Goal: Find specific page/section: Find specific page/section

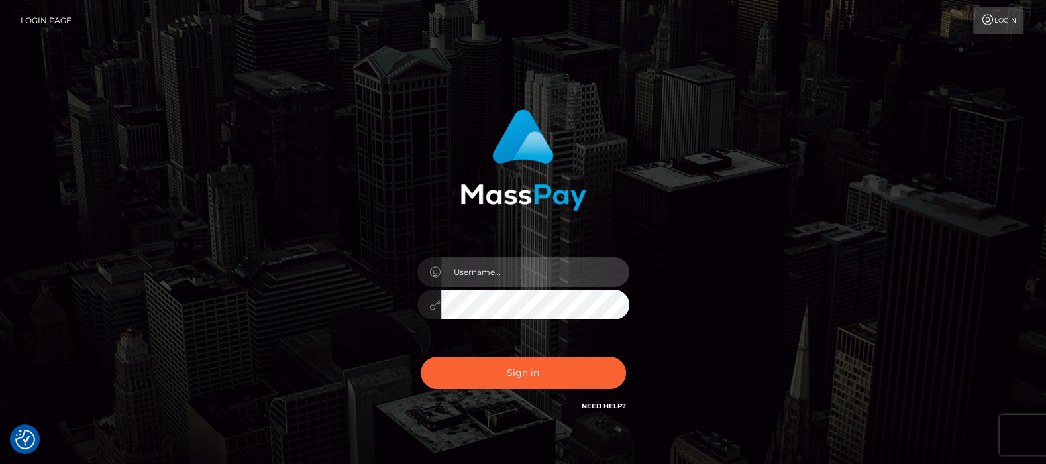
click at [507, 275] on input "text" at bounding box center [535, 272] width 188 height 30
click at [481, 275] on input "text" at bounding box center [535, 272] width 188 height 30
type input "[DOMAIN_NAME]"
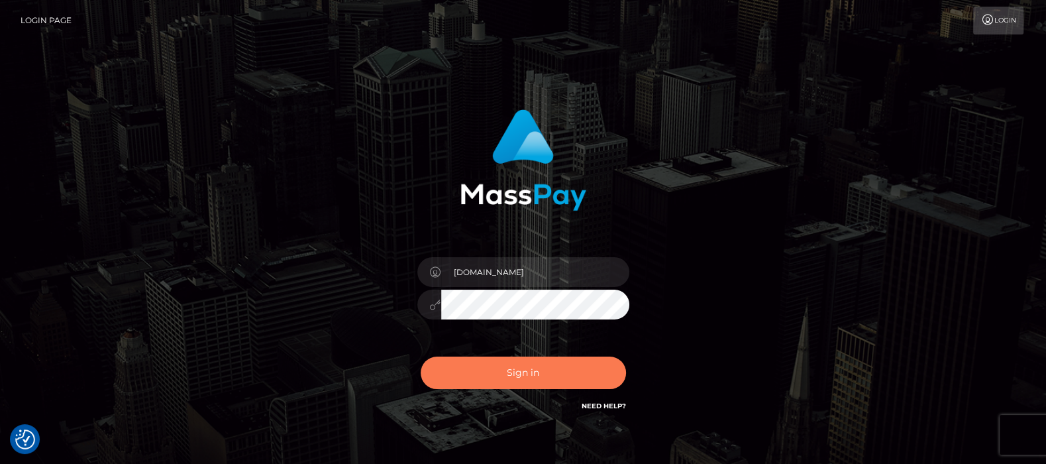
click at [511, 375] on button "Sign in" at bounding box center [523, 372] width 205 height 32
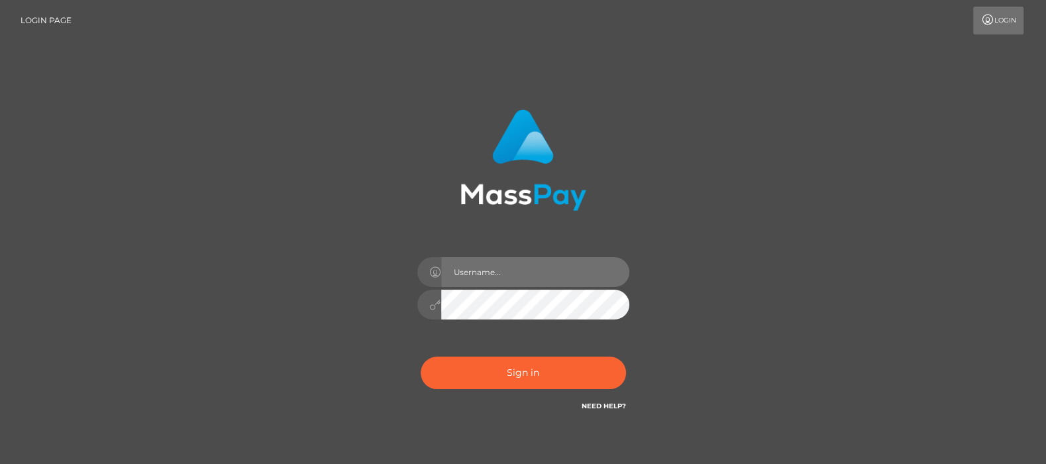
click at [497, 271] on input "text" at bounding box center [535, 272] width 188 height 30
type input "[DOMAIN_NAME]"
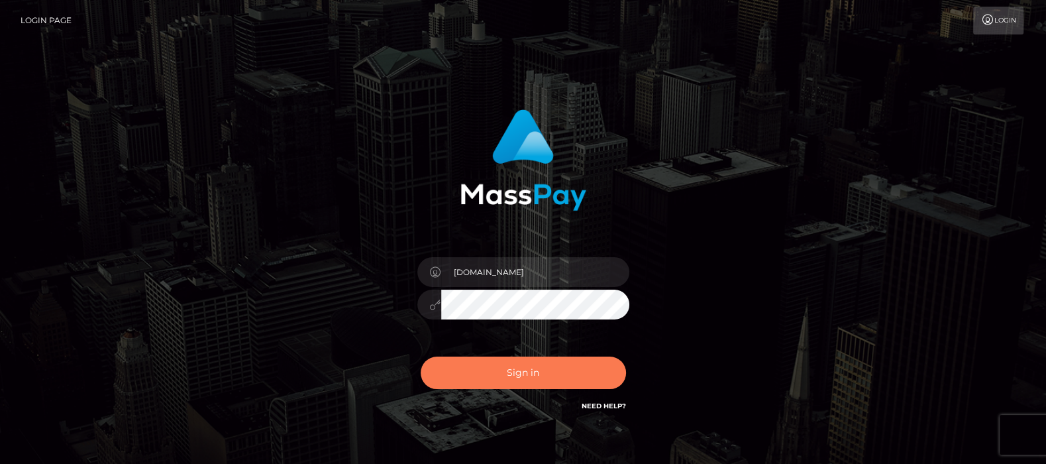
click at [510, 377] on button "Sign in" at bounding box center [523, 372] width 205 height 32
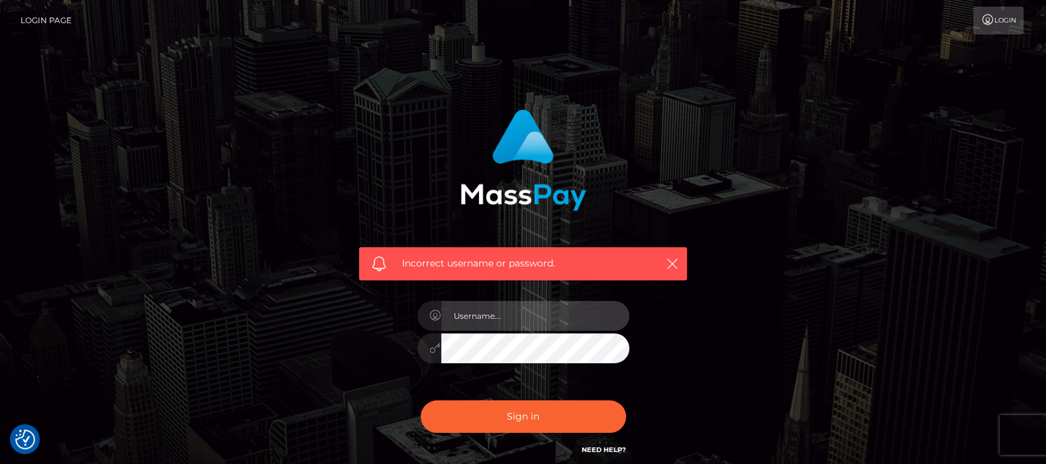
click at [491, 311] on input "text" at bounding box center [535, 316] width 188 height 30
type input "[DOMAIN_NAME]"
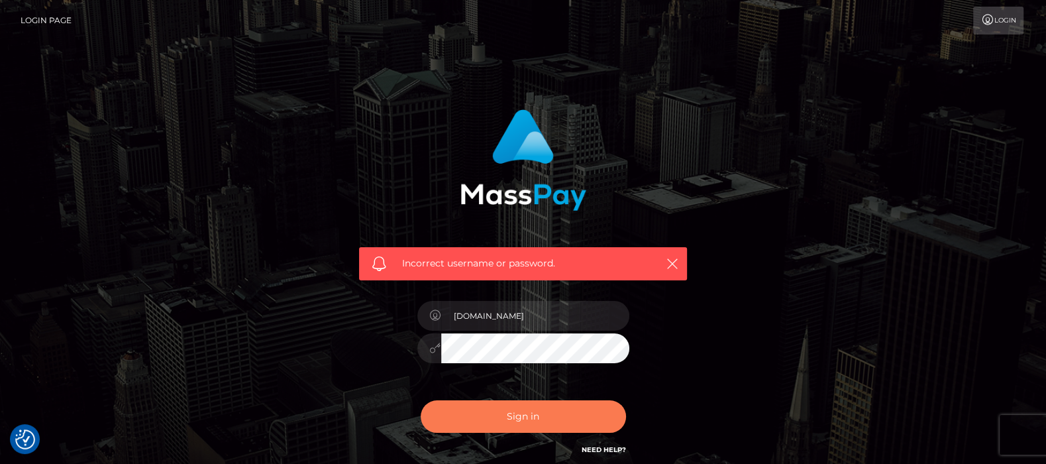
click at [510, 409] on button "Sign in" at bounding box center [523, 416] width 205 height 32
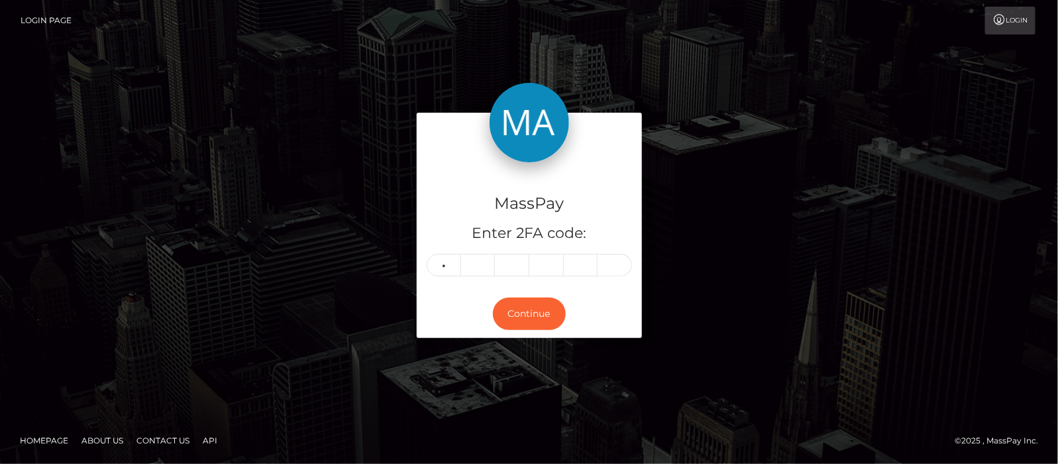
type input "9"
type input "6"
type input "8"
type input "4"
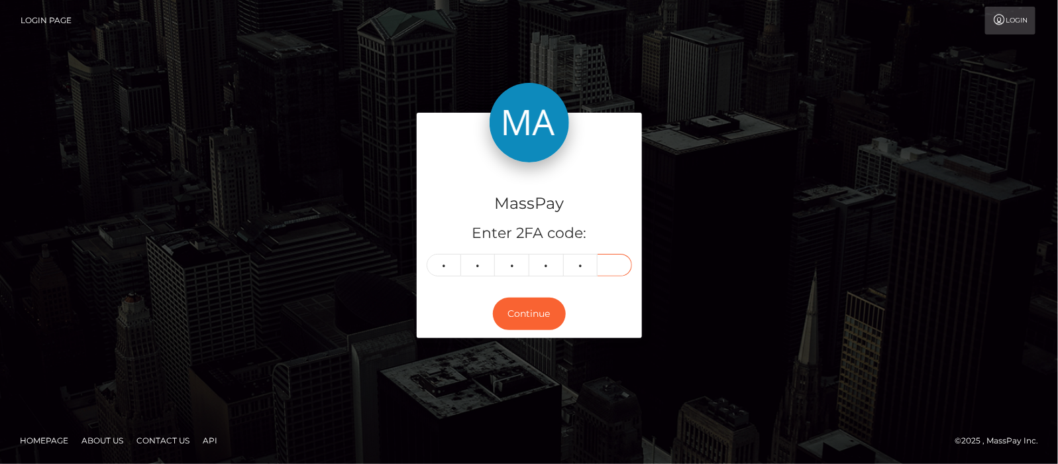
type input "3"
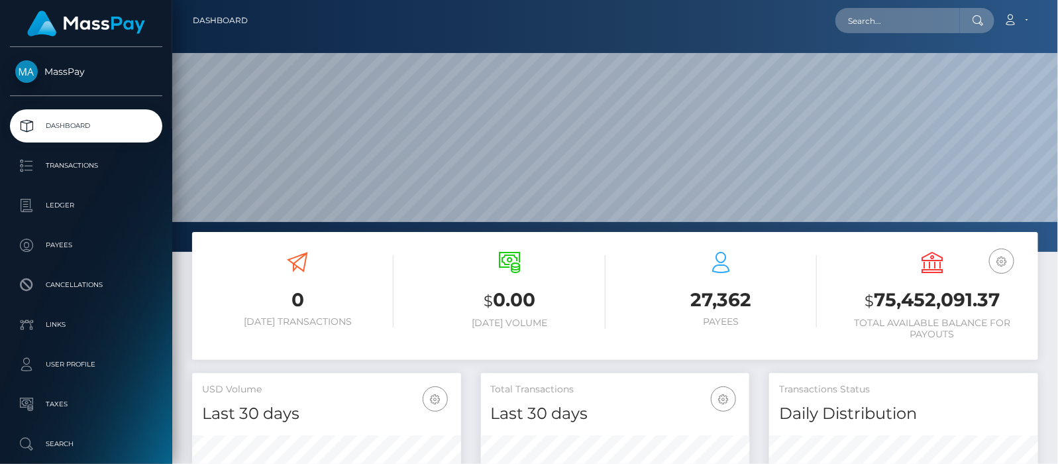
scroll to position [252, 885]
click at [905, 14] on input "text" at bounding box center [897, 20] width 125 height 25
paste input "b0c583a7ae064c188503f2e93c6148ab."
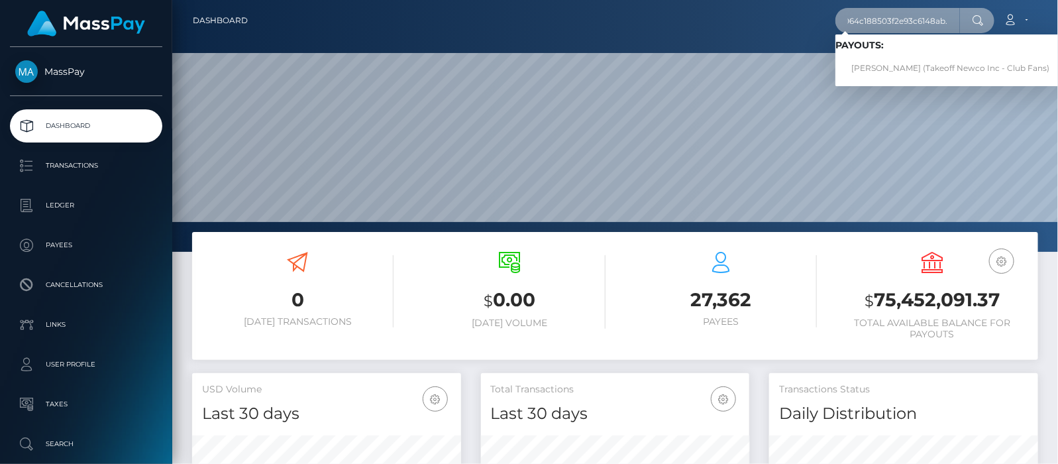
type input "b0c583a7ae064c188503f2e93c6148ab."
click at [955, 67] on link "ARIUNNA DANIELLE FICKLIN (Takeoff Newco Inc - Club Fans)" at bounding box center [950, 68] width 230 height 25
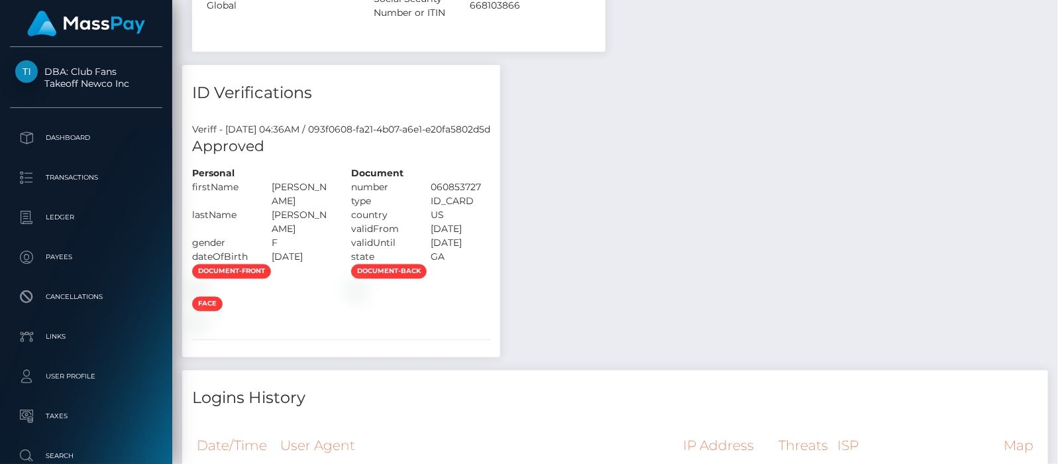
scroll to position [1995, 0]
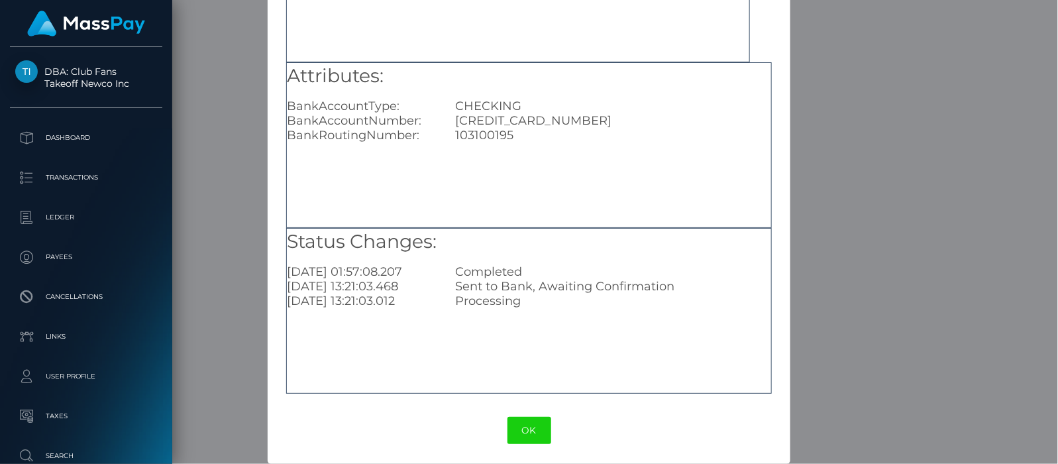
scroll to position [166, 0]
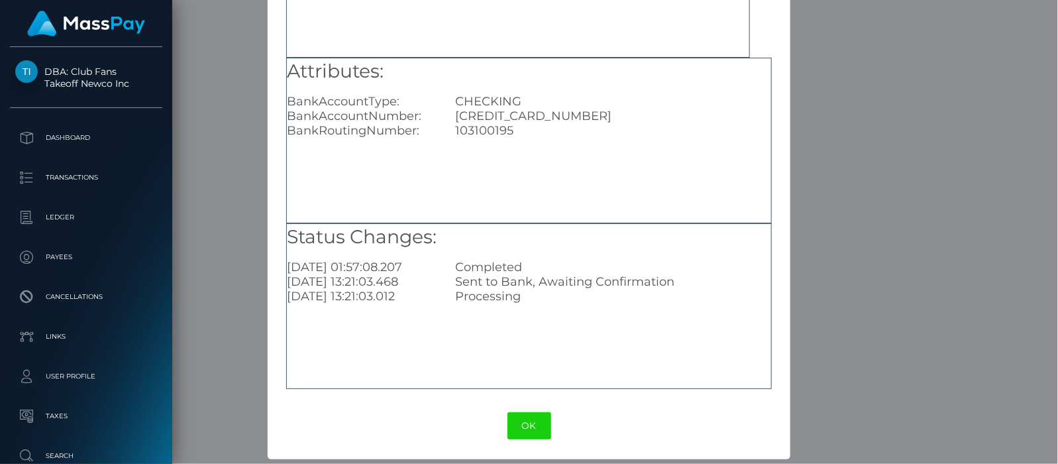
click at [202, 399] on div "× Payout Information Metadata: Object Attributes: BankAccountType: CHECKING Ban…" at bounding box center [529, 232] width 1058 height 464
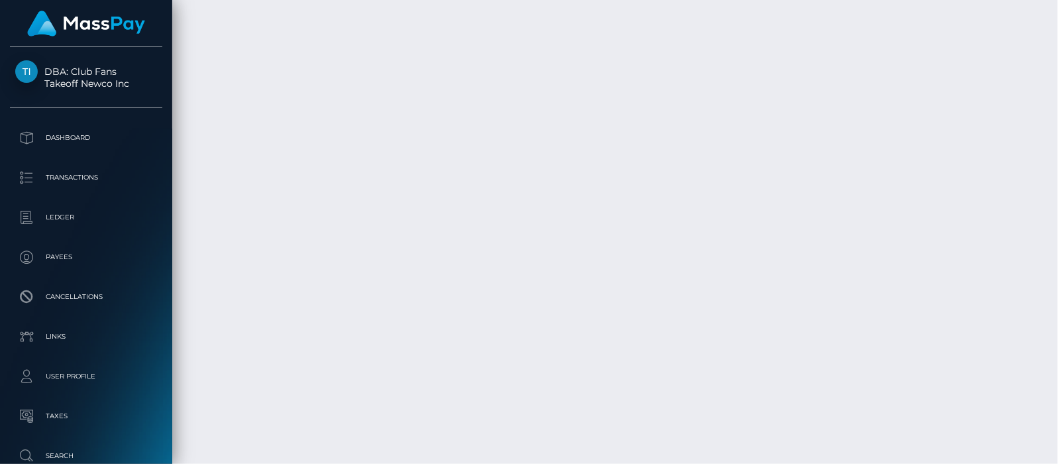
scroll to position [159, 269]
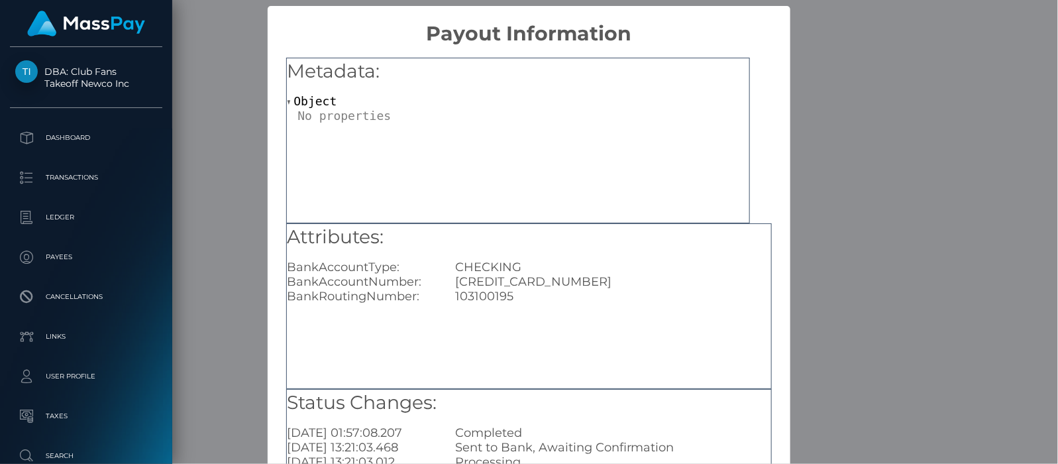
scroll to position [0, 0]
